Goal: Browse casually

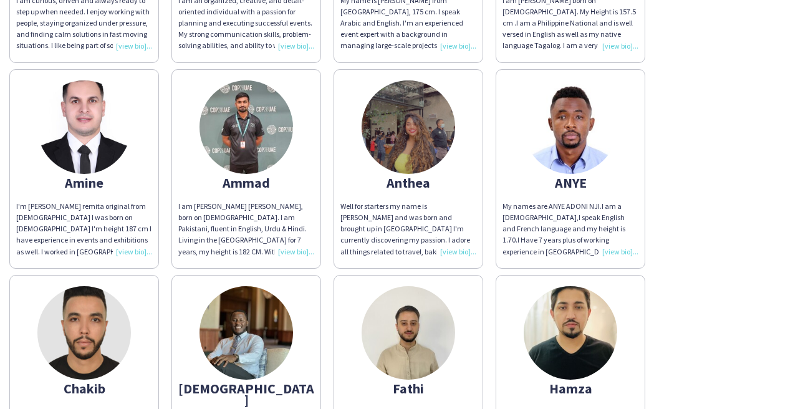
scroll to position [1394, 0]
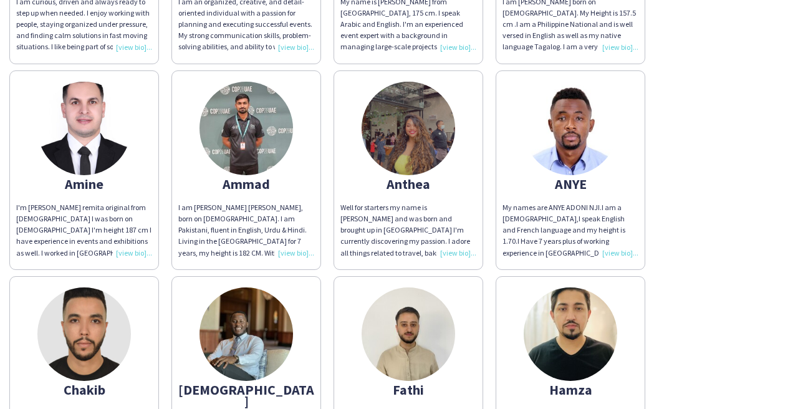
click at [420, 143] on img at bounding box center [409, 129] width 94 height 94
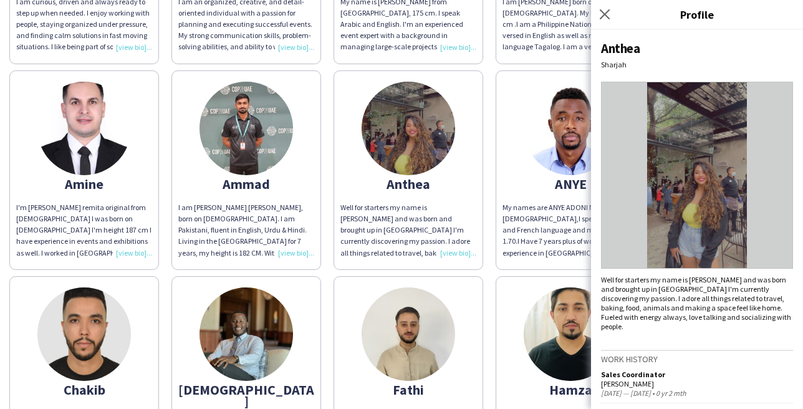
click at [723, 190] on img at bounding box center [697, 175] width 192 height 187
click at [701, 202] on img at bounding box center [697, 175] width 192 height 187
click at [603, 12] on icon "Close pop-in" at bounding box center [604, 14] width 12 height 12
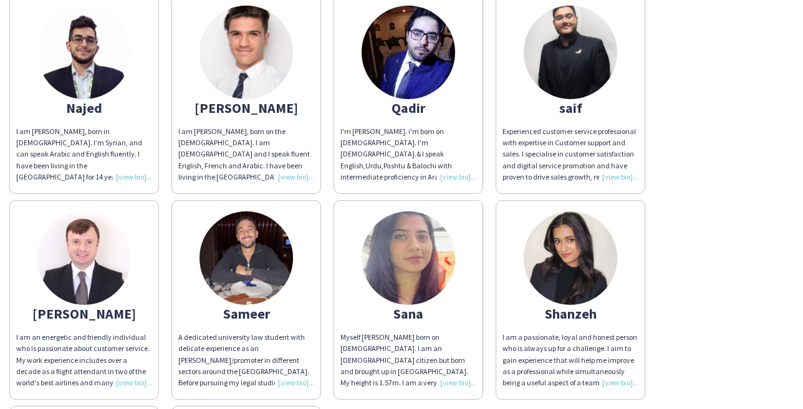
scroll to position [2509, 0]
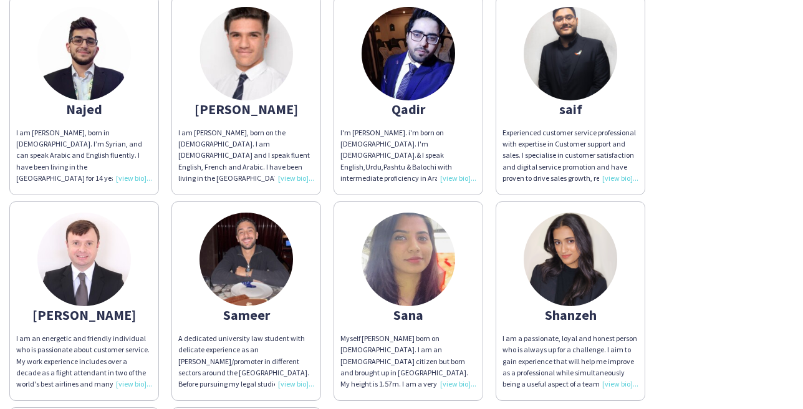
click at [250, 266] on img at bounding box center [246, 260] width 94 height 94
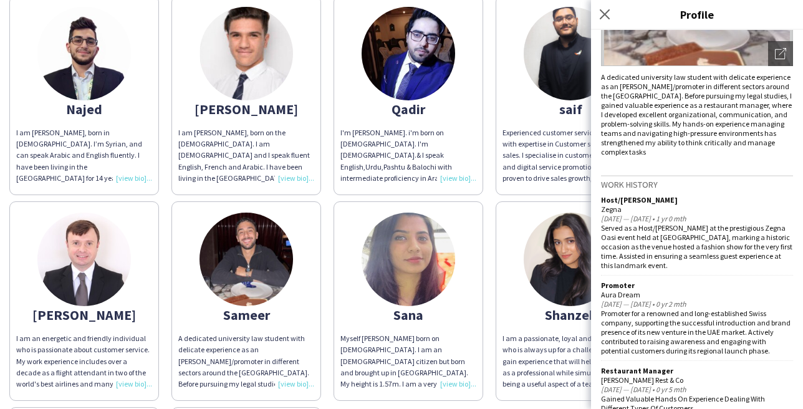
scroll to position [0, 0]
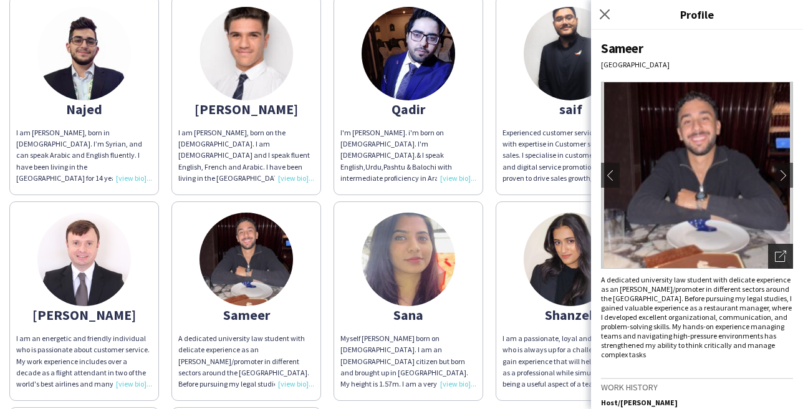
click at [777, 255] on icon "Open photos pop-in" at bounding box center [780, 256] width 11 height 11
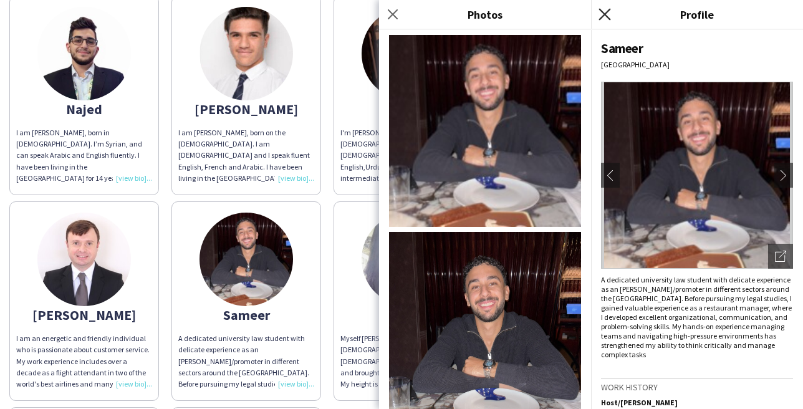
click at [605, 14] on icon at bounding box center [604, 14] width 12 height 12
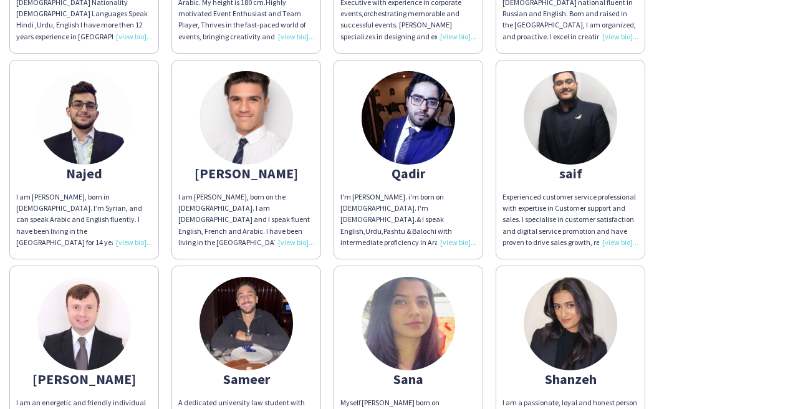
scroll to position [2444, 0]
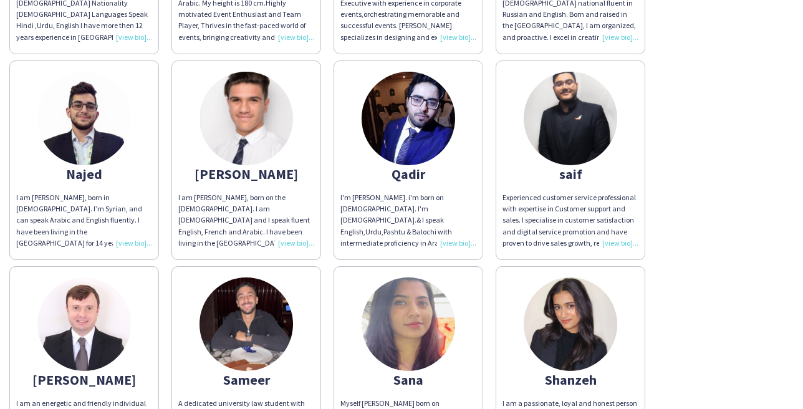
click at [84, 343] on img at bounding box center [84, 324] width 94 height 94
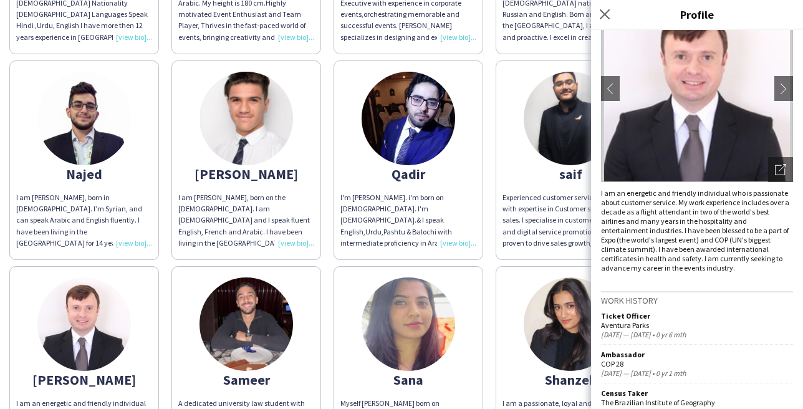
scroll to position [0, 0]
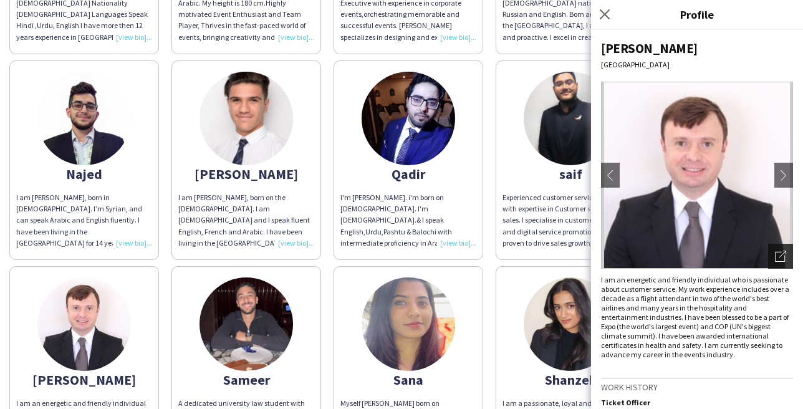
click at [785, 255] on icon "Open photos pop-in" at bounding box center [780, 256] width 11 height 11
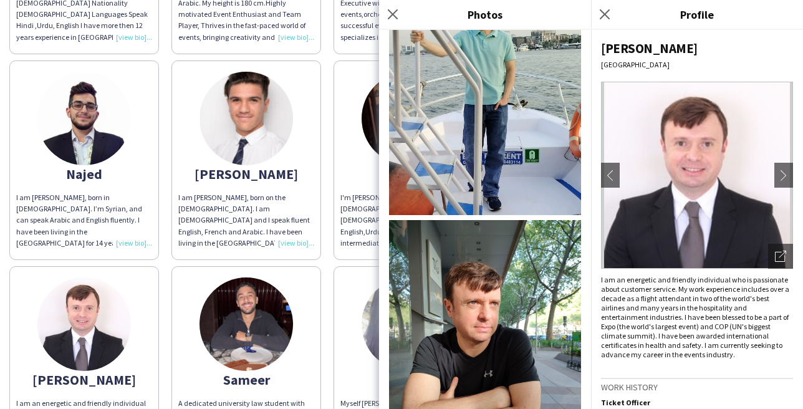
scroll to position [1173, 0]
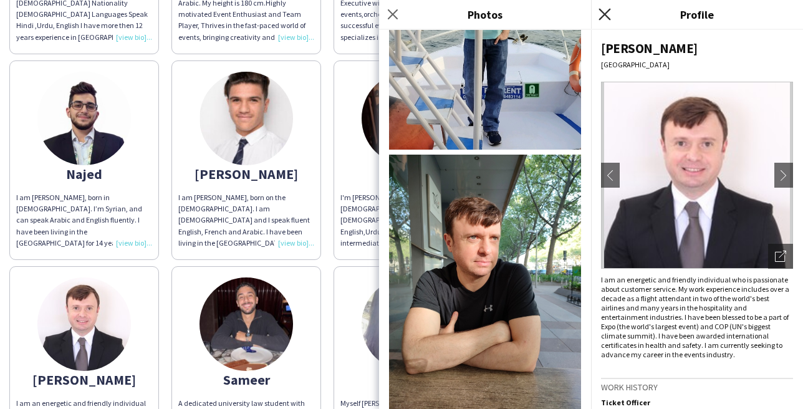
click at [605, 12] on icon "Close pop-in" at bounding box center [604, 14] width 12 height 12
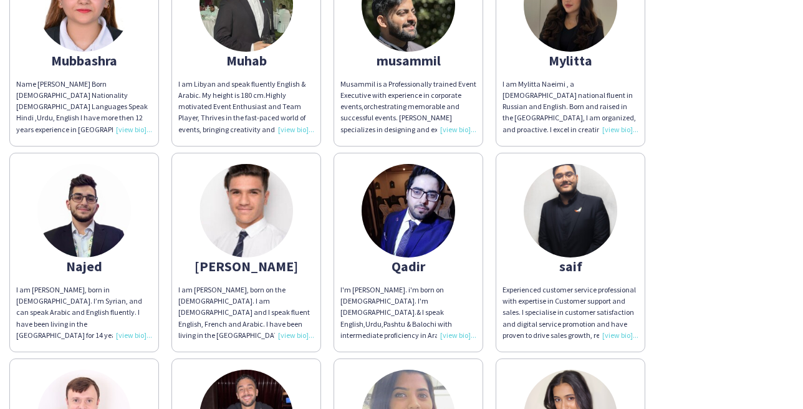
scroll to position [2350, 0]
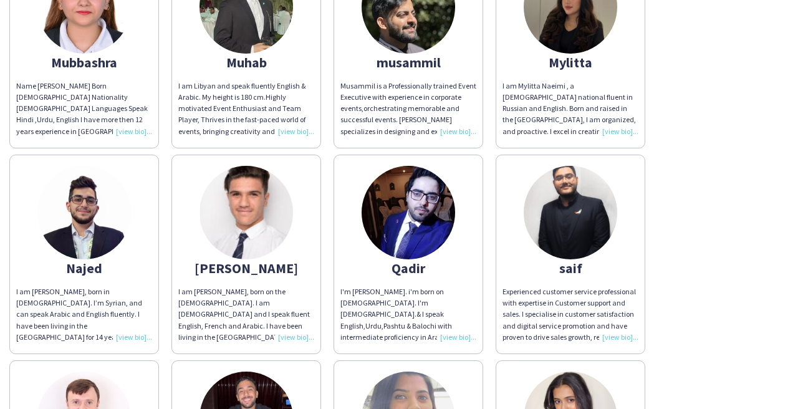
click at [256, 228] on img at bounding box center [246, 213] width 94 height 94
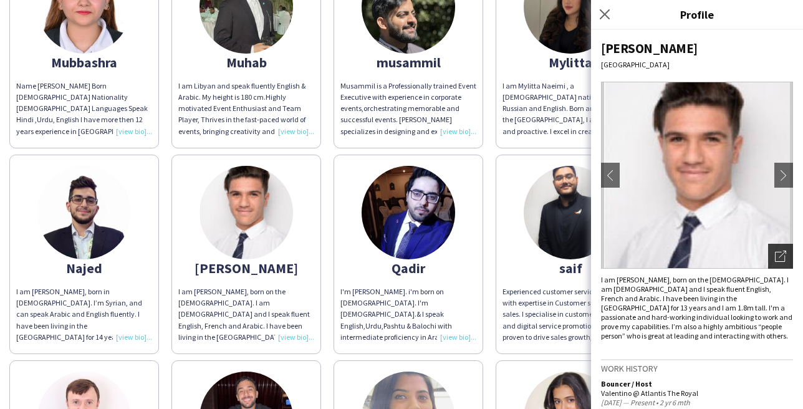
click at [784, 255] on icon "Open photos pop-in" at bounding box center [780, 256] width 11 height 11
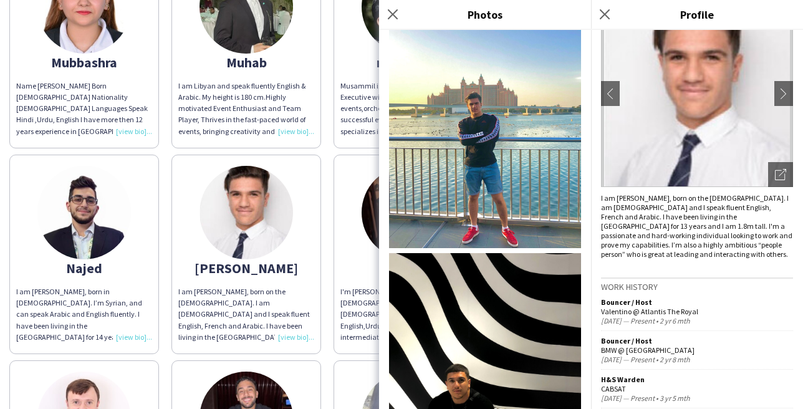
scroll to position [0, 0]
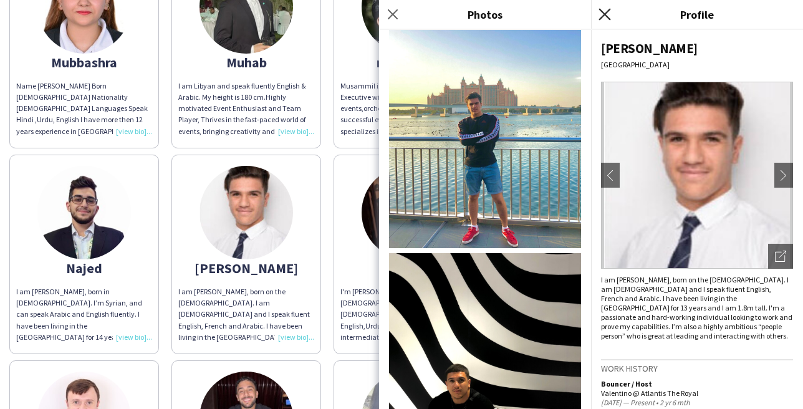
click at [607, 12] on icon at bounding box center [604, 14] width 12 height 12
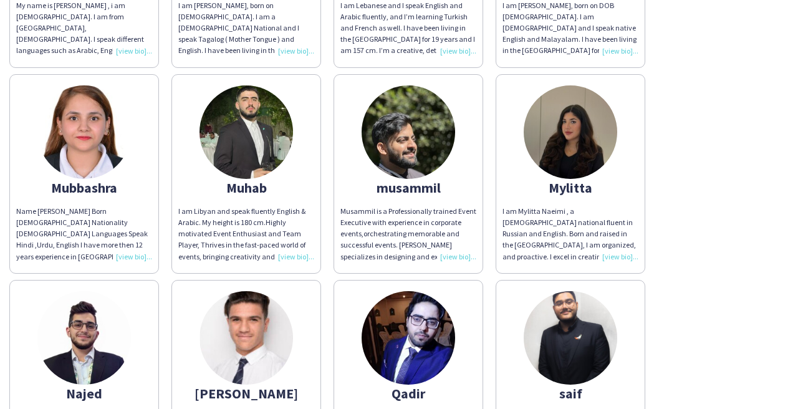
scroll to position [2204, 0]
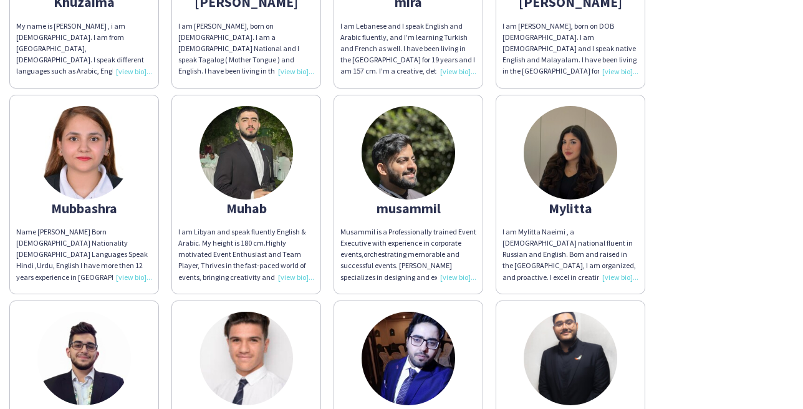
click at [100, 355] on img at bounding box center [84, 359] width 94 height 94
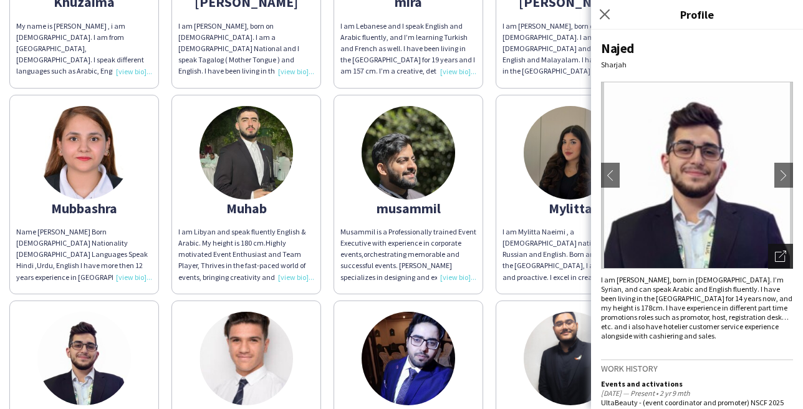
click at [784, 256] on icon at bounding box center [780, 257] width 10 height 10
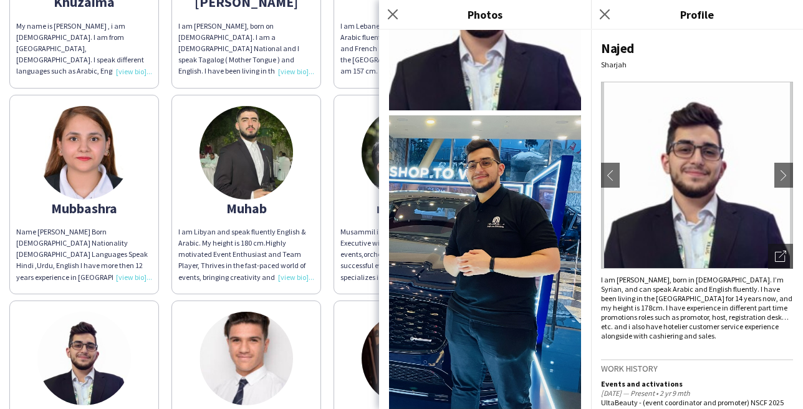
scroll to position [0, 0]
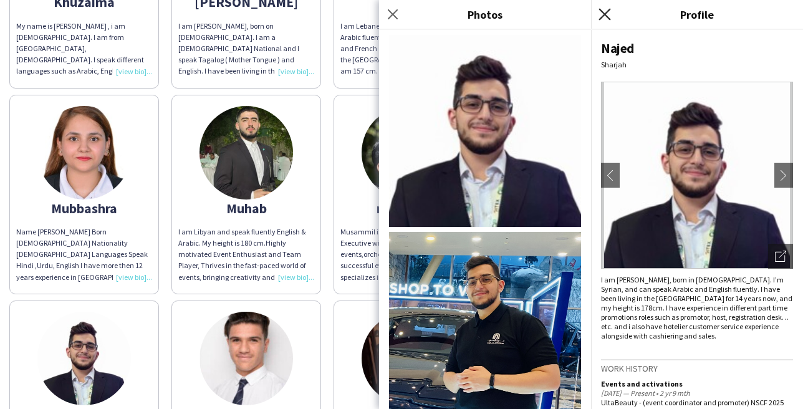
click at [603, 18] on icon "Close pop-in" at bounding box center [604, 14] width 12 height 12
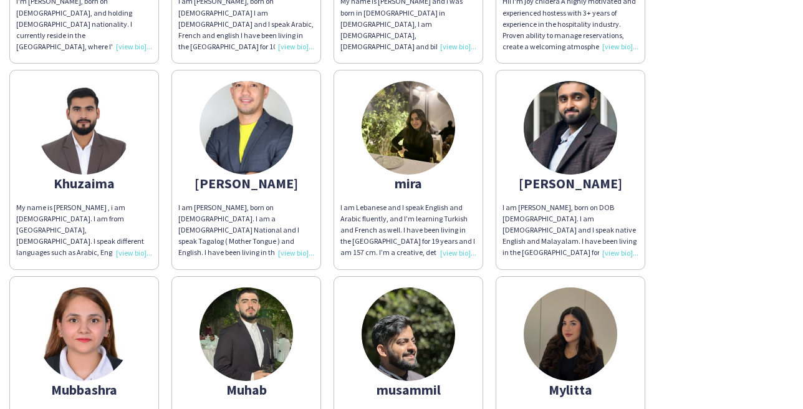
scroll to position [1996, 0]
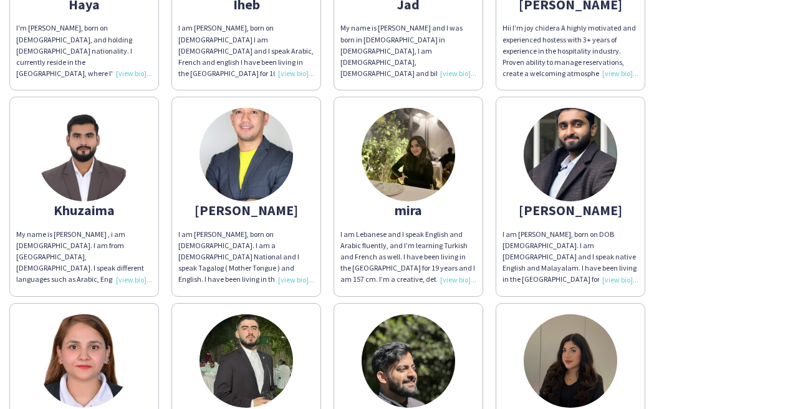
click at [252, 168] on img at bounding box center [246, 155] width 94 height 94
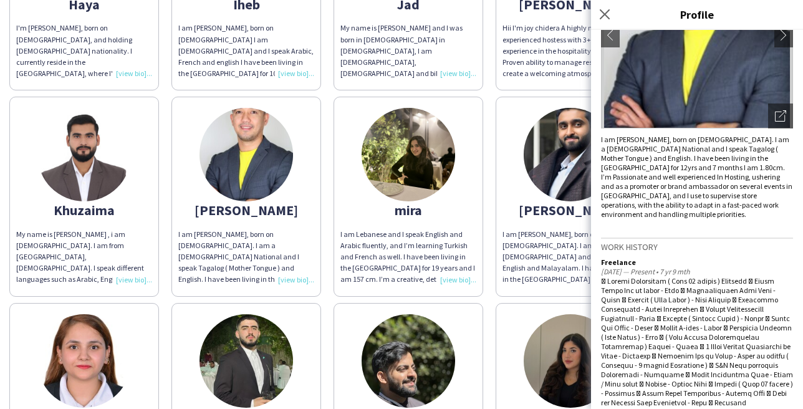
scroll to position [0, 0]
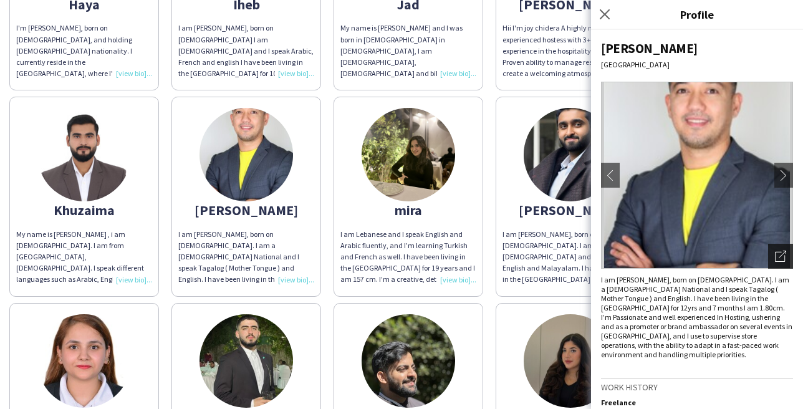
click at [782, 259] on icon "Open photos pop-in" at bounding box center [780, 256] width 11 height 11
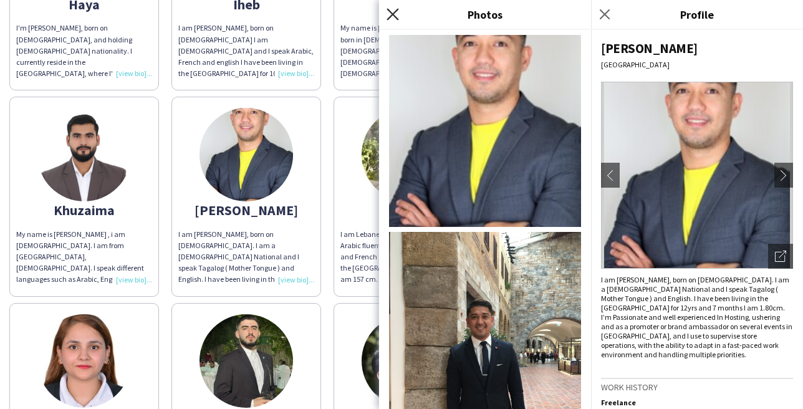
click at [391, 15] on icon at bounding box center [393, 14] width 12 height 12
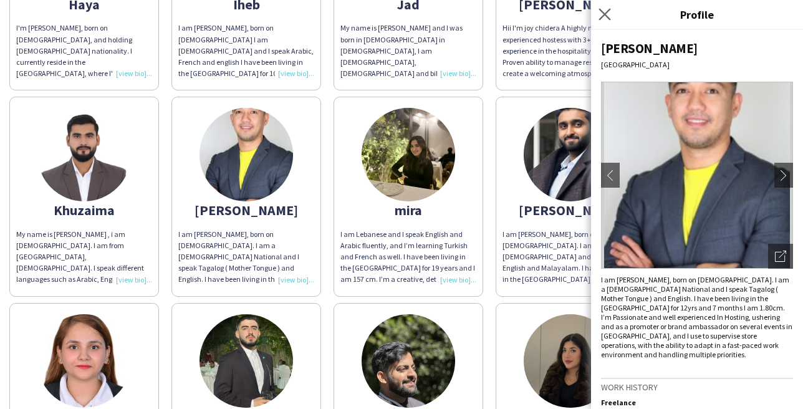
click at [605, 7] on app-icon "Close pop-in" at bounding box center [605, 15] width 18 height 18
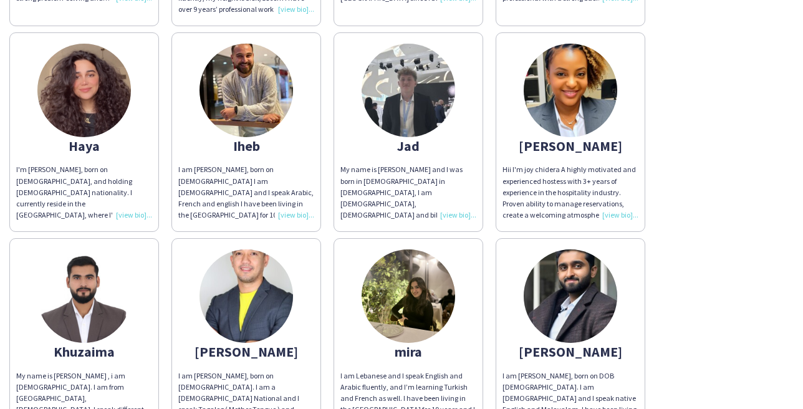
scroll to position [1771, 0]
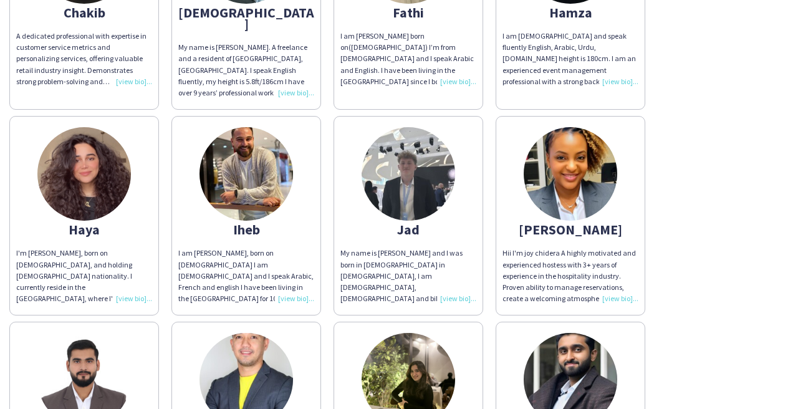
click at [409, 175] on img at bounding box center [409, 174] width 94 height 94
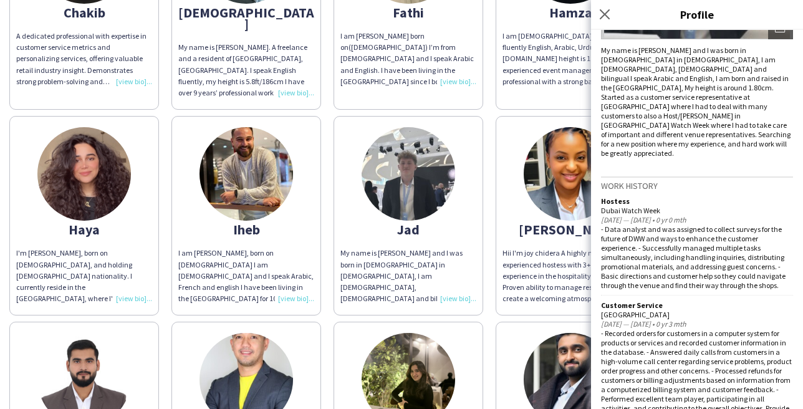
scroll to position [0, 0]
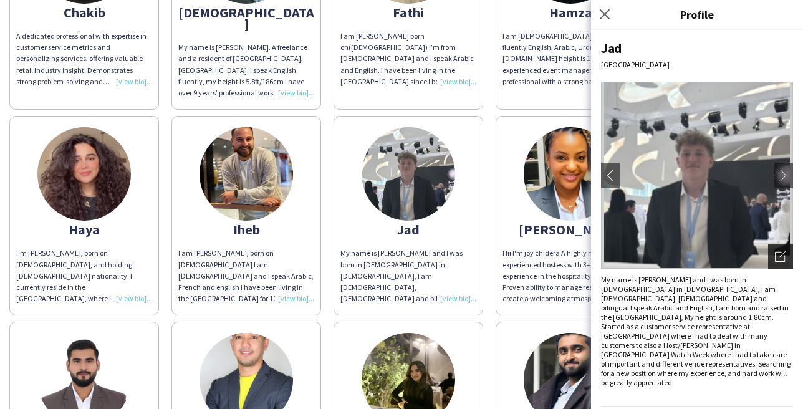
click at [778, 251] on icon "Open photos pop-in" at bounding box center [780, 256] width 11 height 11
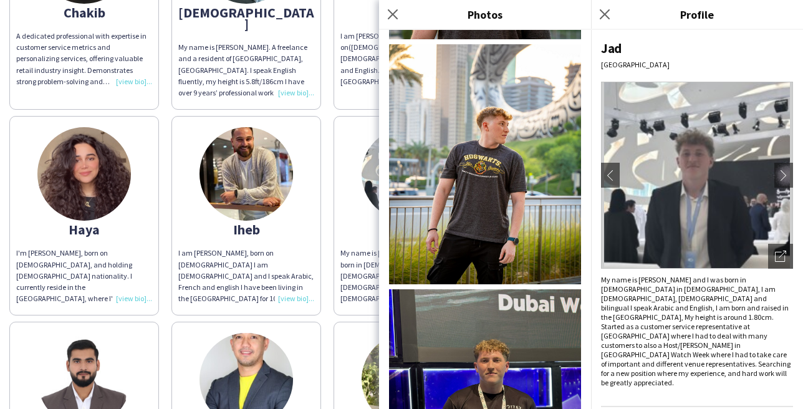
scroll to position [380, 0]
click at [389, 11] on icon at bounding box center [393, 14] width 12 height 12
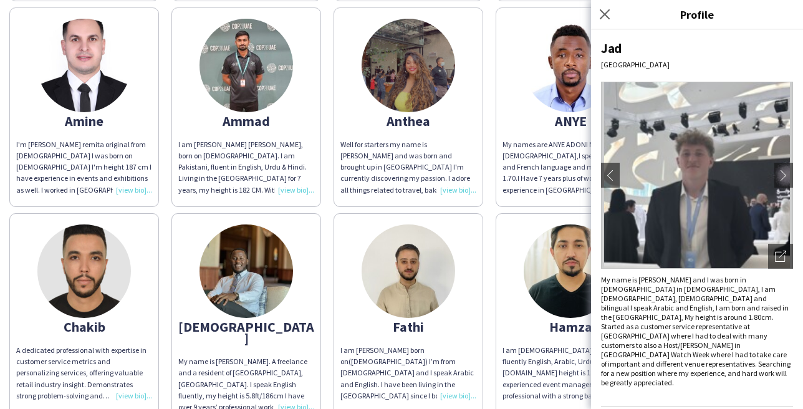
scroll to position [1449, 0]
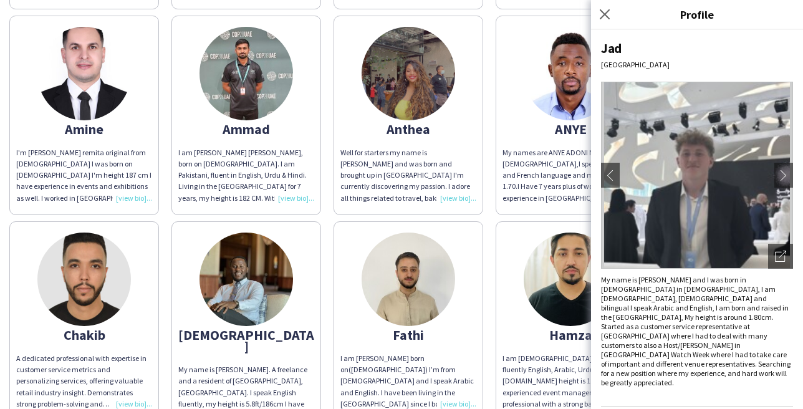
click at [415, 74] on img at bounding box center [409, 74] width 94 height 94
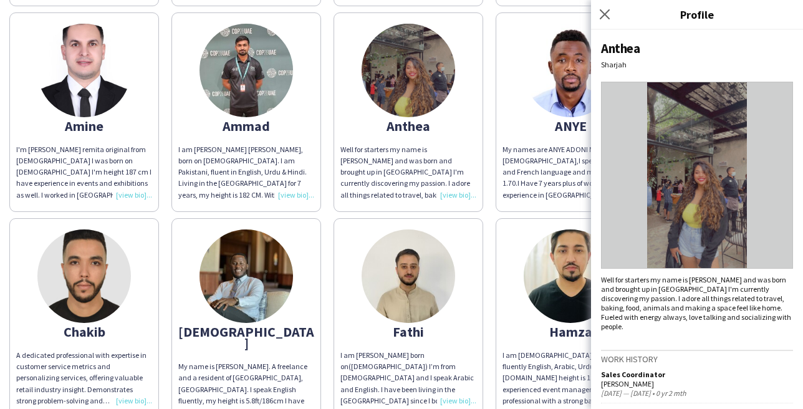
scroll to position [1586, 0]
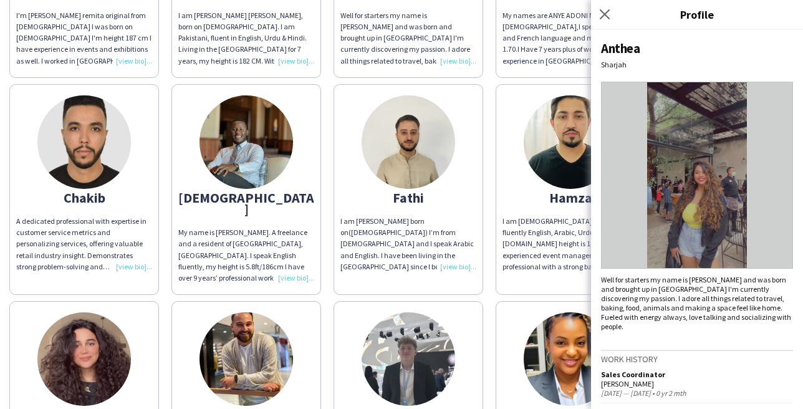
click at [586, 143] on img at bounding box center [571, 142] width 94 height 94
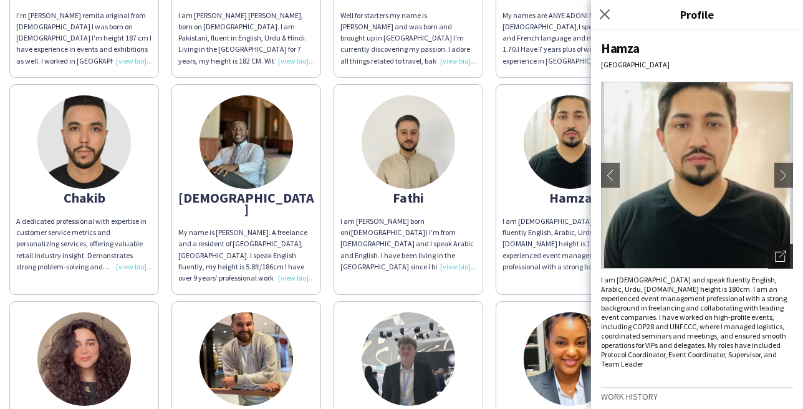
click at [783, 252] on icon "Open photos pop-in" at bounding box center [780, 256] width 11 height 11
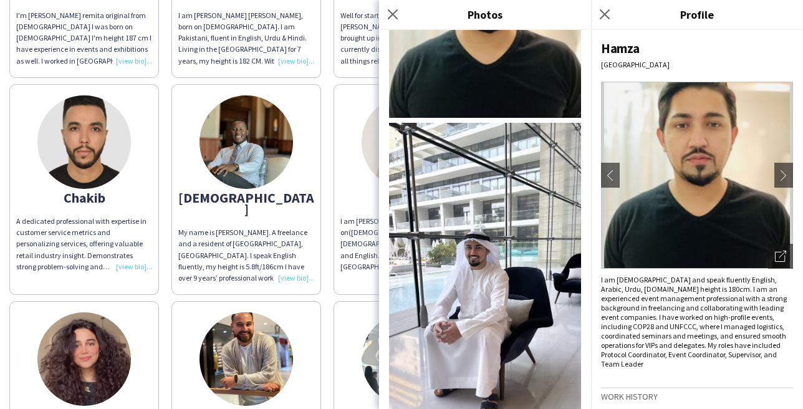
scroll to position [147, 0]
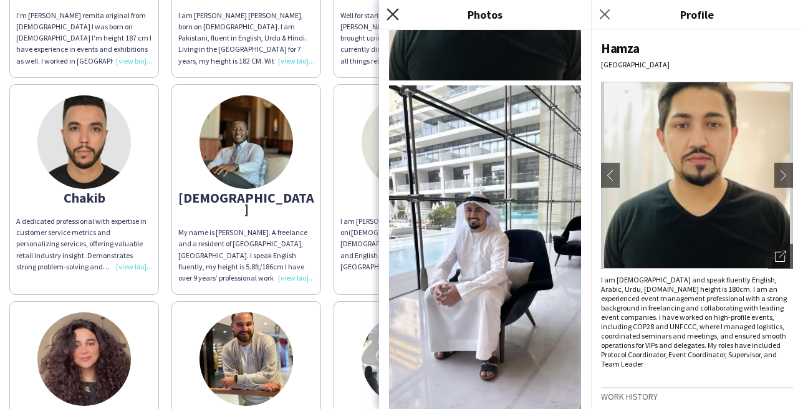
click at [393, 12] on icon at bounding box center [393, 14] width 12 height 12
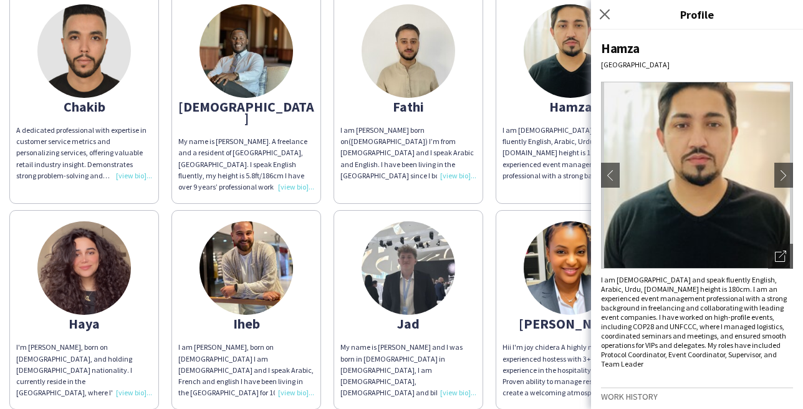
scroll to position [1686, 0]
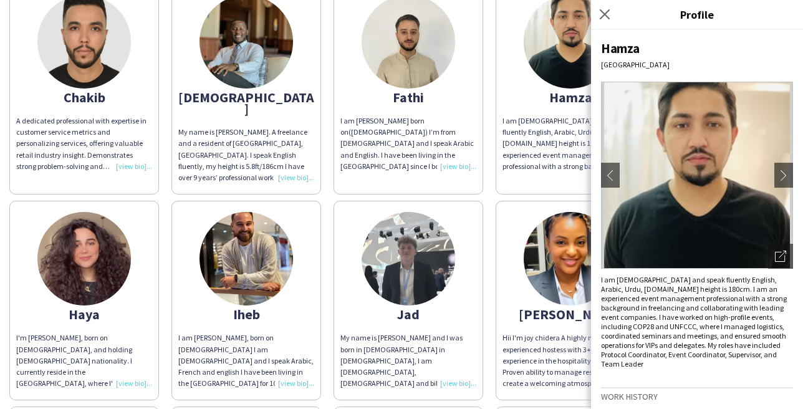
click at [247, 249] on img at bounding box center [246, 259] width 94 height 94
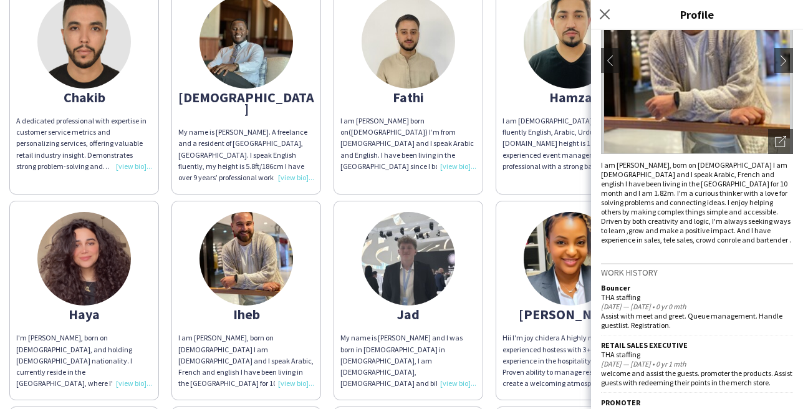
scroll to position [127, 0]
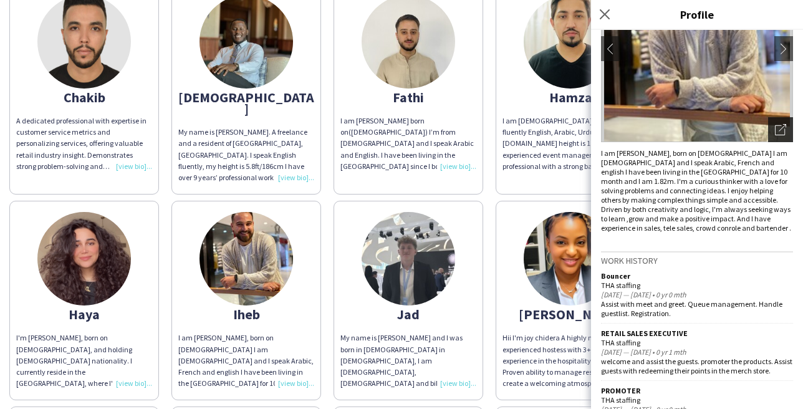
click at [782, 130] on icon "Open photos pop-in" at bounding box center [780, 129] width 11 height 11
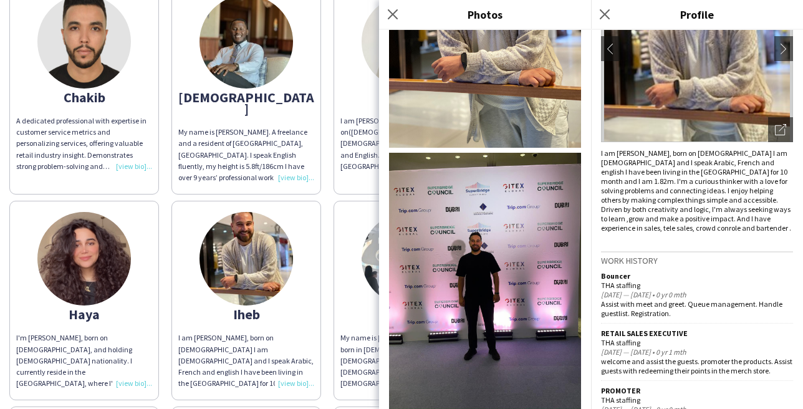
scroll to position [0, 0]
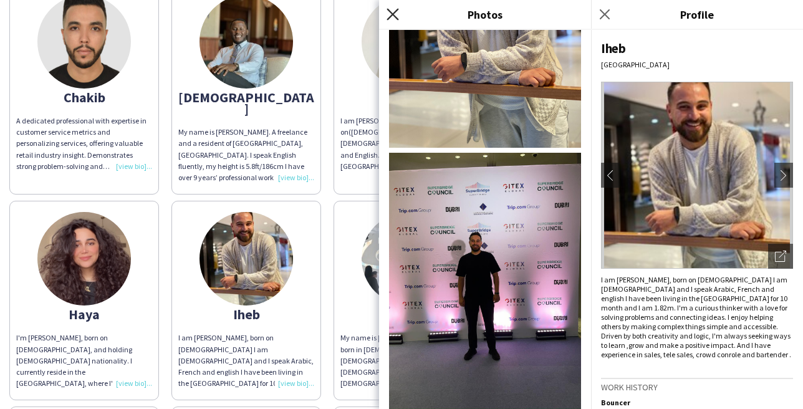
click at [393, 18] on icon "Close pop-in" at bounding box center [393, 14] width 12 height 12
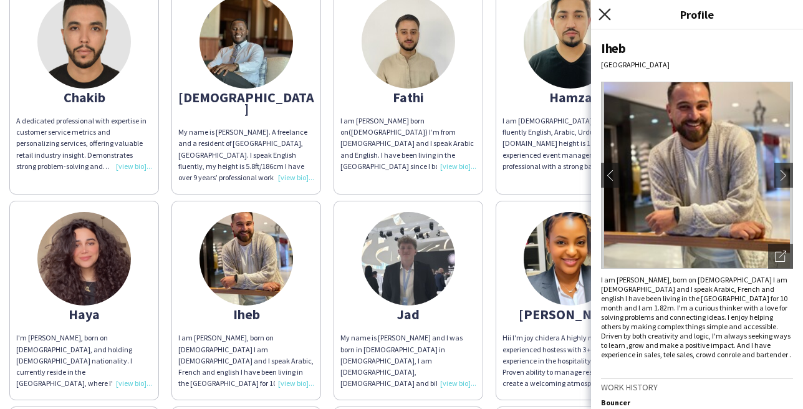
click at [607, 12] on icon at bounding box center [604, 14] width 12 height 12
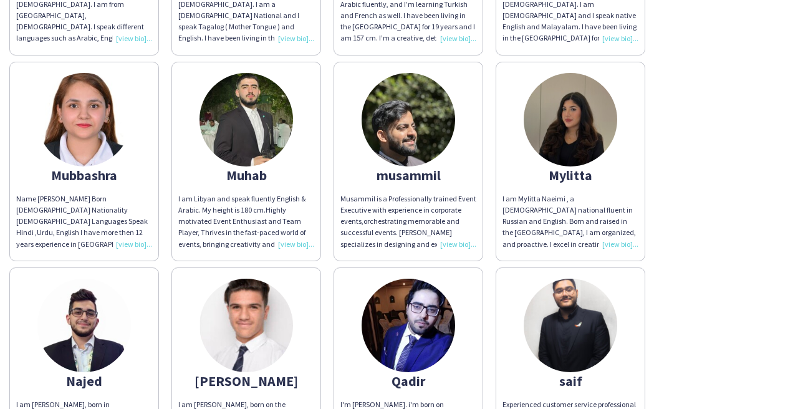
scroll to position [2219, 0]
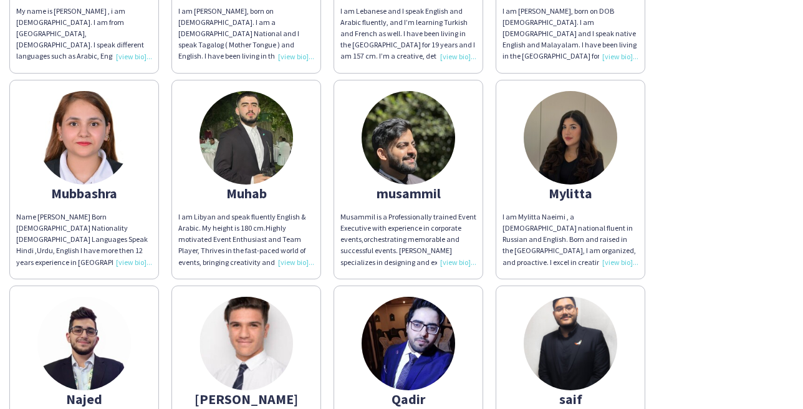
click at [400, 134] on img at bounding box center [409, 138] width 94 height 94
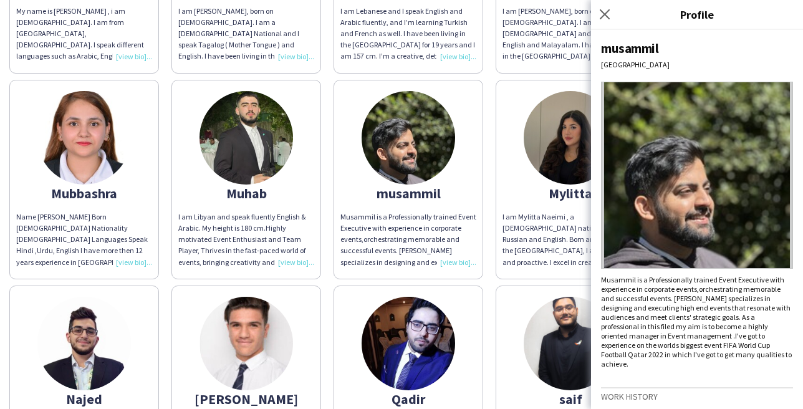
click at [773, 251] on img at bounding box center [697, 175] width 192 height 187
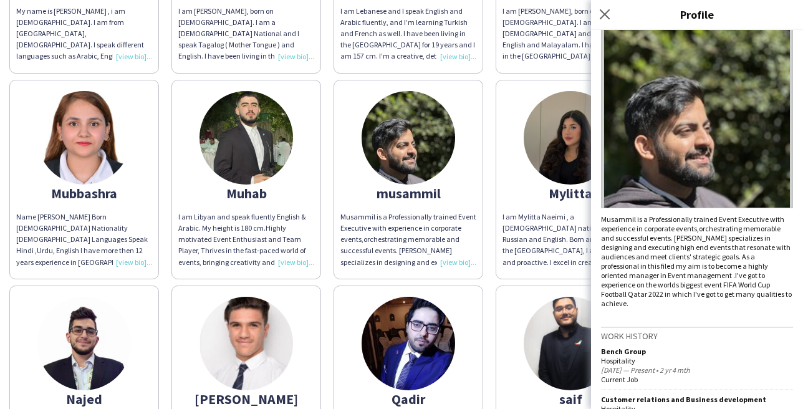
scroll to position [80, 0]
